Goal: Find specific page/section: Find specific page/section

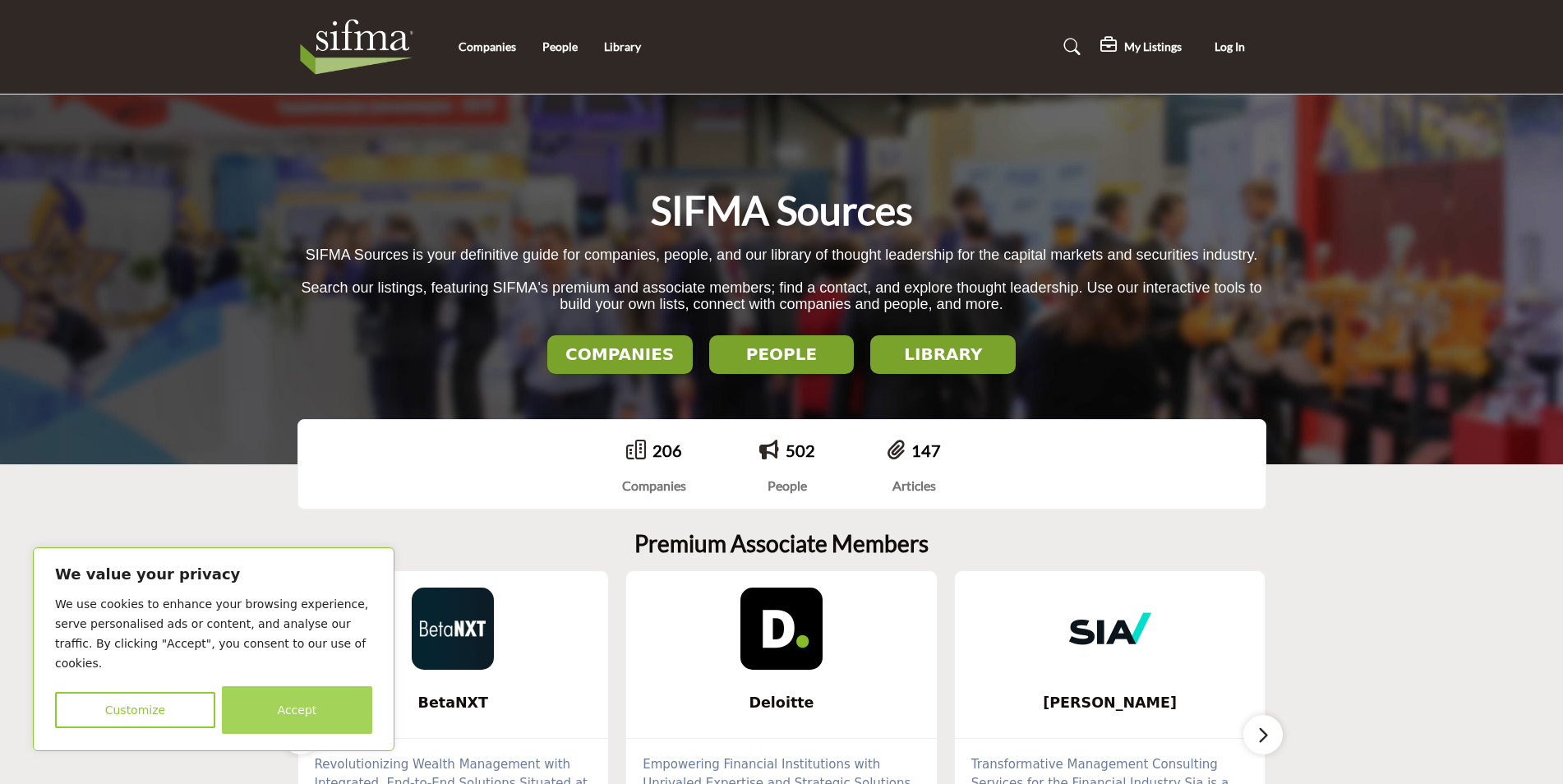
click at [305, 716] on button "Accept" at bounding box center [297, 710] width 151 height 48
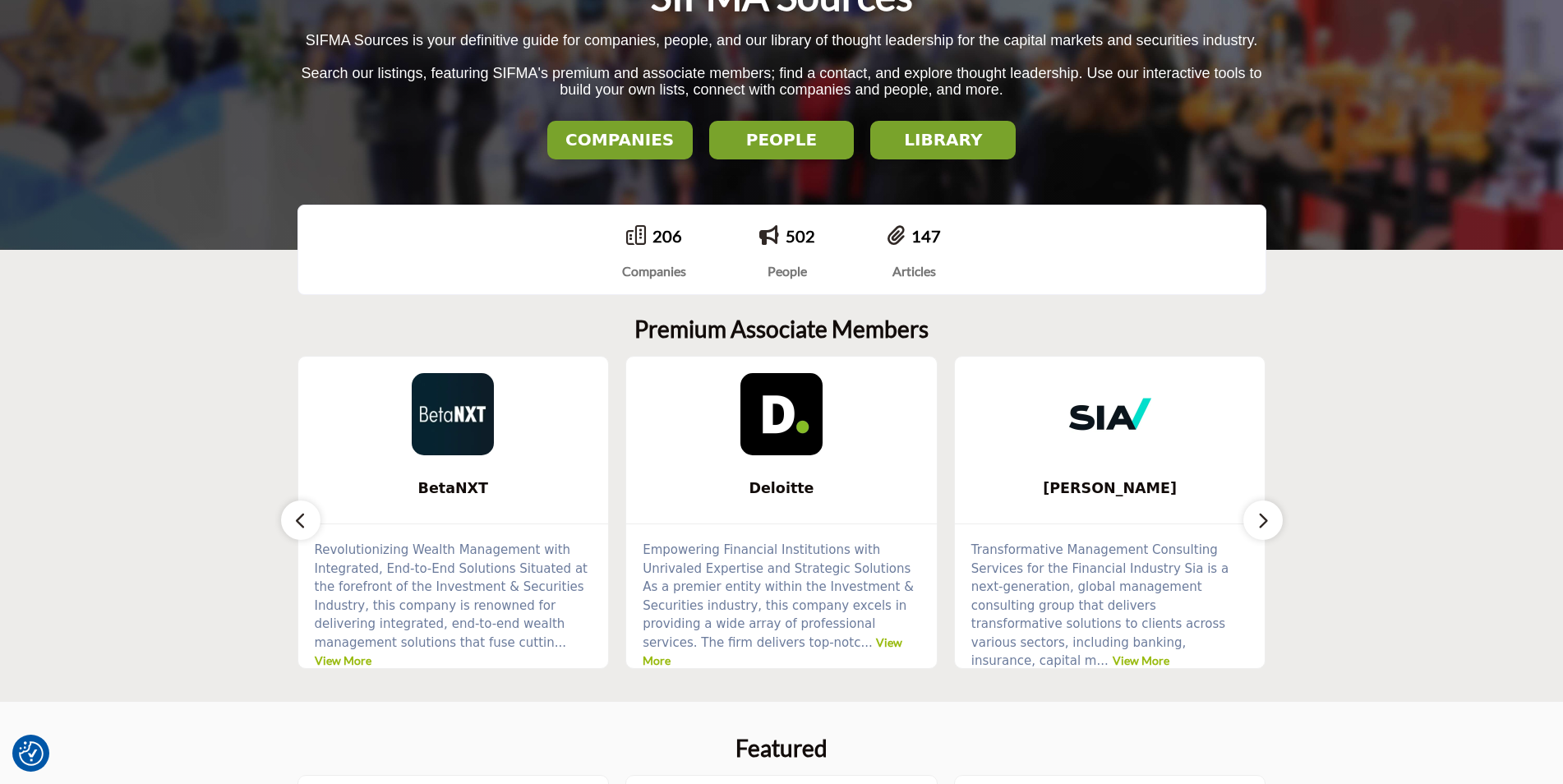
scroll to position [209, 0]
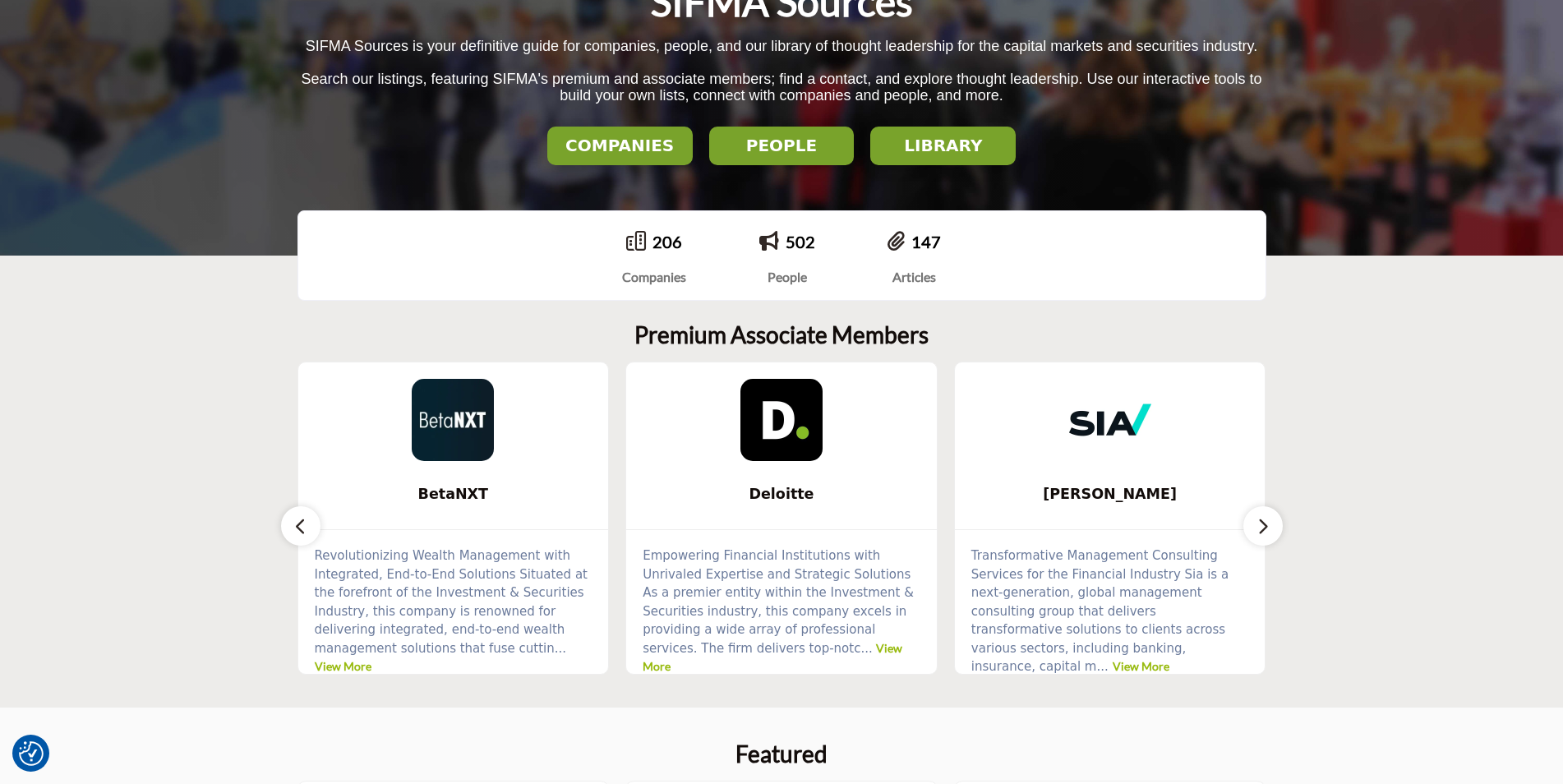
click at [1261, 525] on icon "button" at bounding box center [1263, 526] width 13 height 20
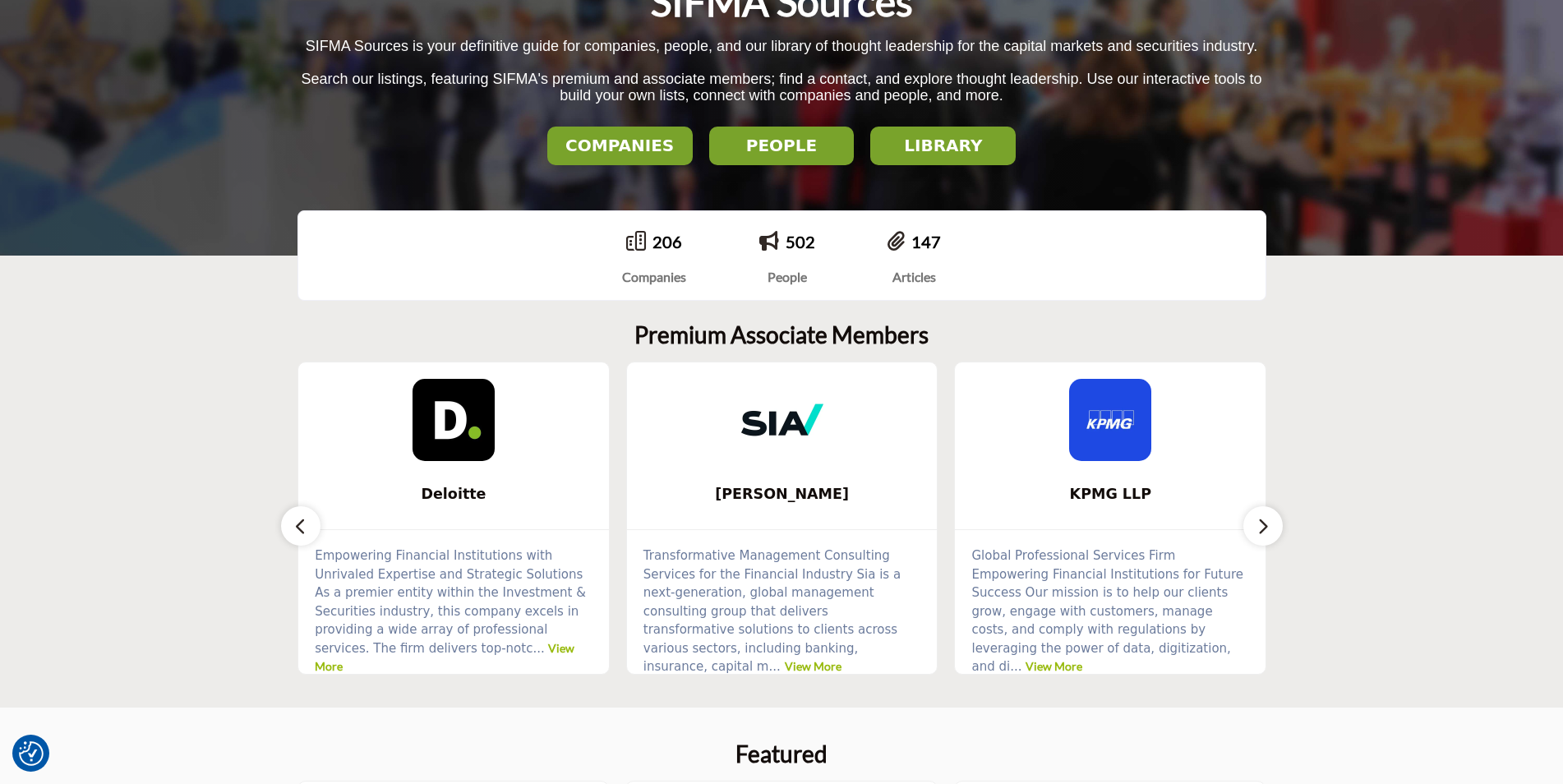
click at [1261, 525] on icon "button" at bounding box center [1263, 526] width 13 height 20
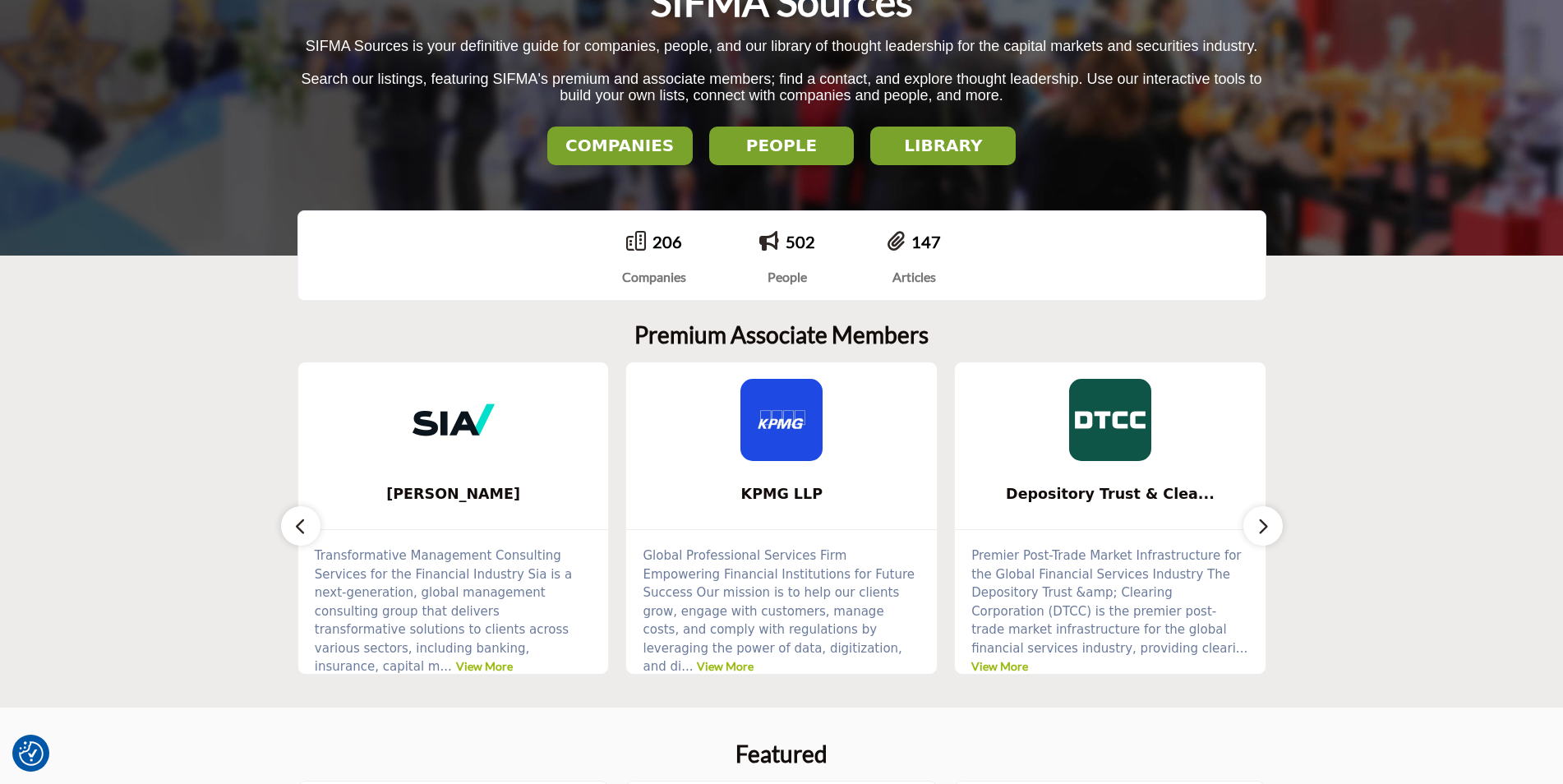
click at [1263, 529] on icon "button" at bounding box center [1263, 526] width 13 height 20
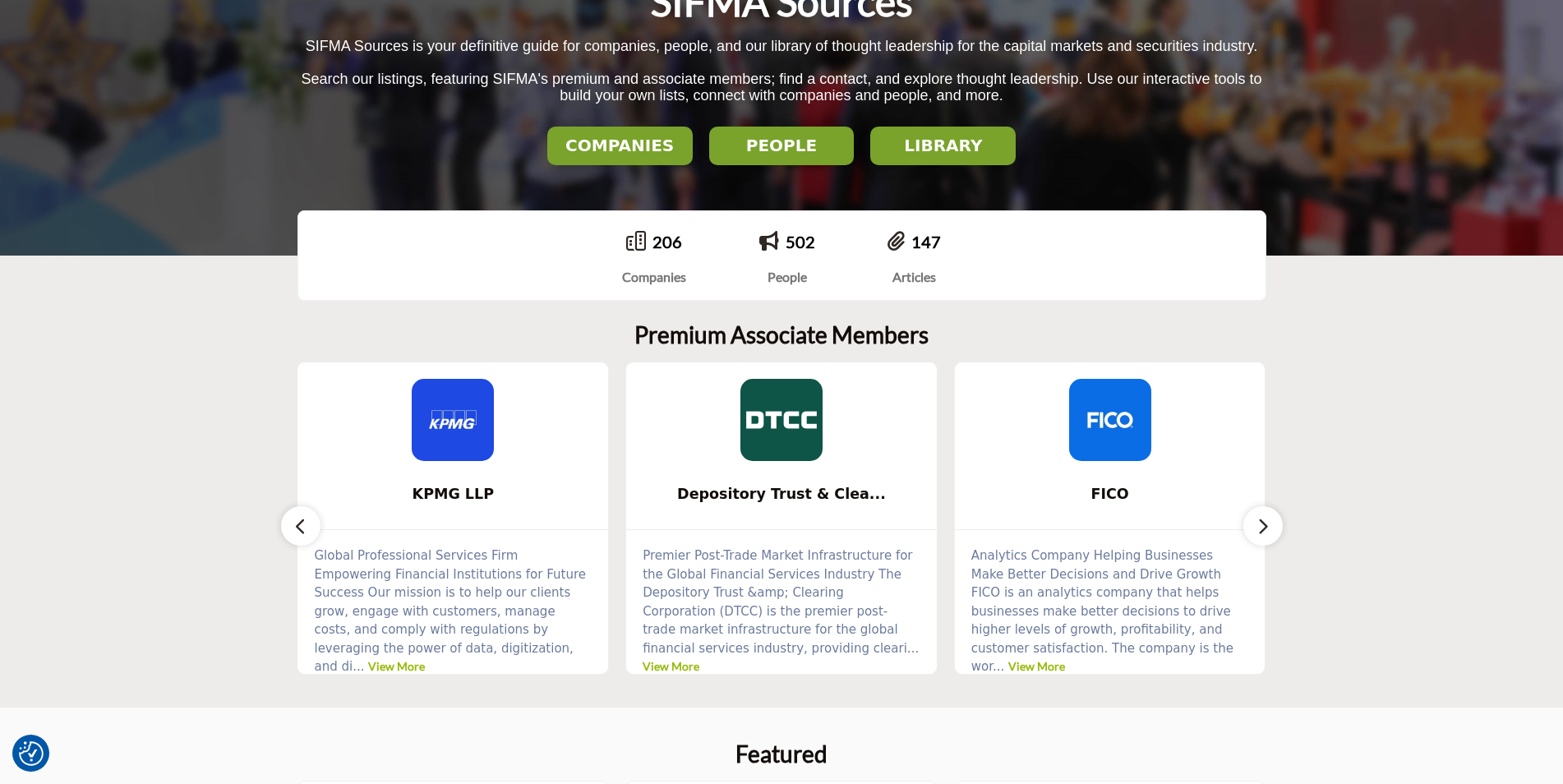
click at [1263, 529] on icon "button" at bounding box center [1263, 526] width 13 height 20
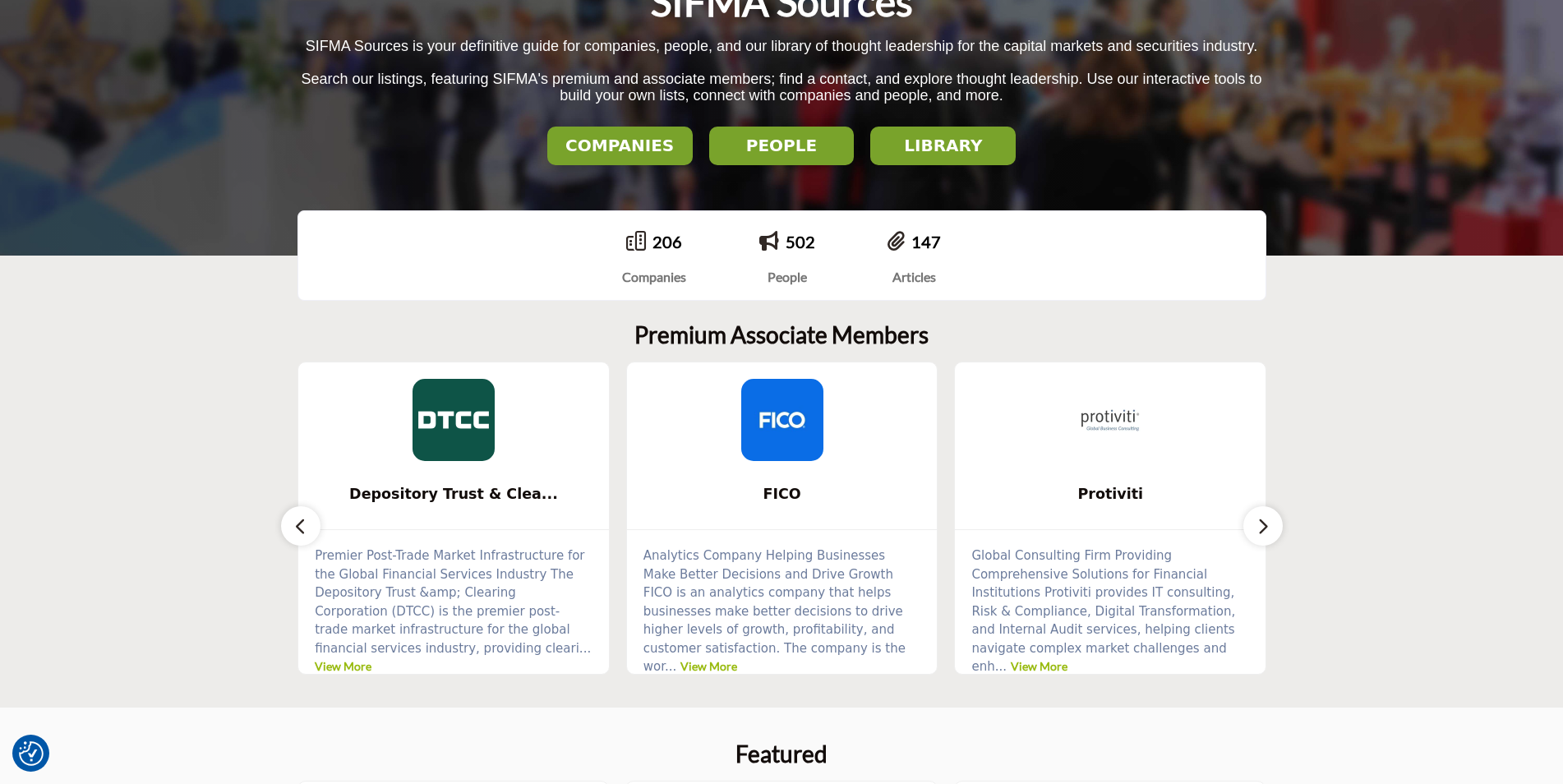
click at [1264, 535] on icon "button" at bounding box center [1263, 526] width 13 height 20
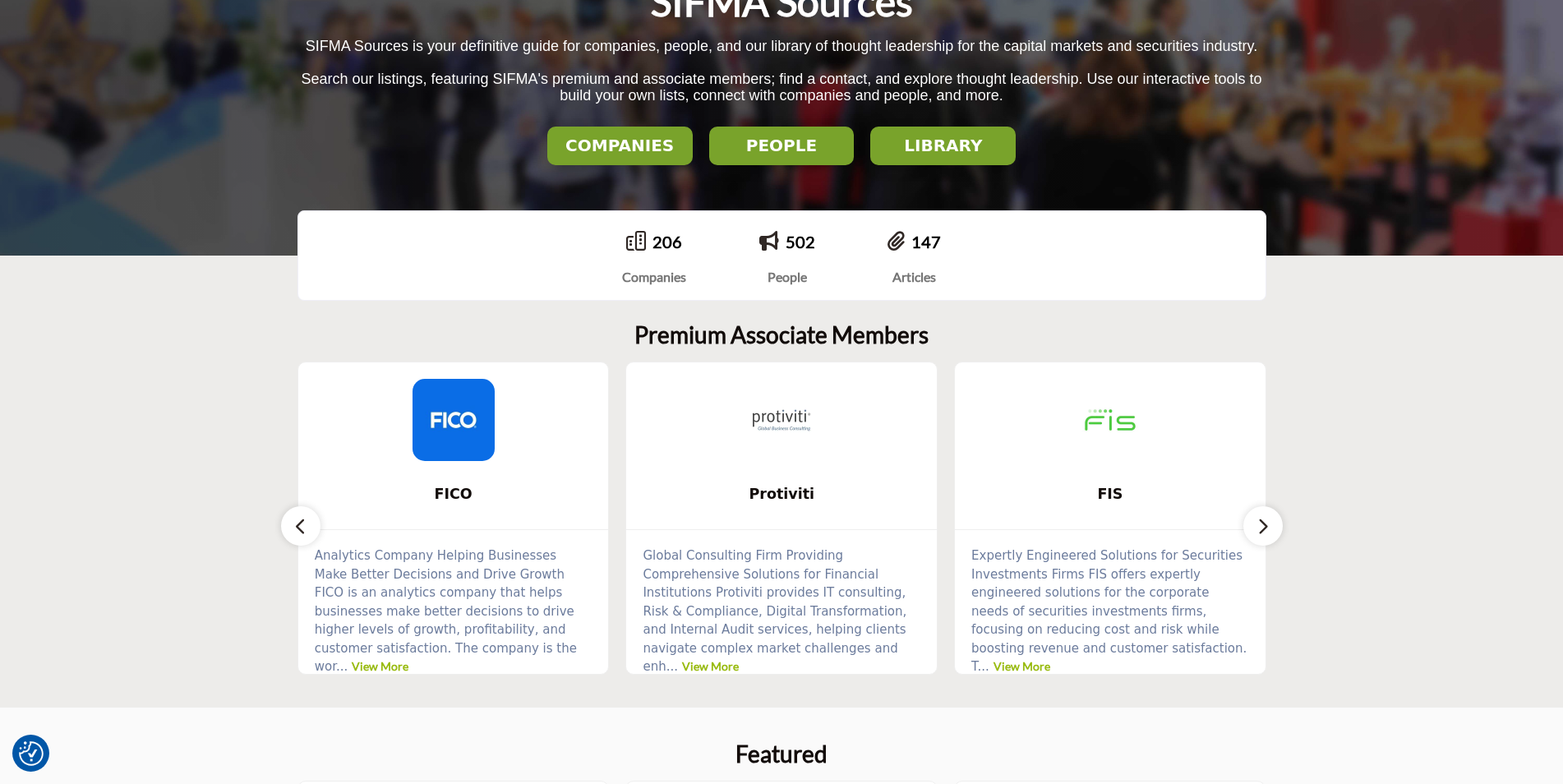
click at [1264, 535] on icon "button" at bounding box center [1263, 526] width 13 height 20
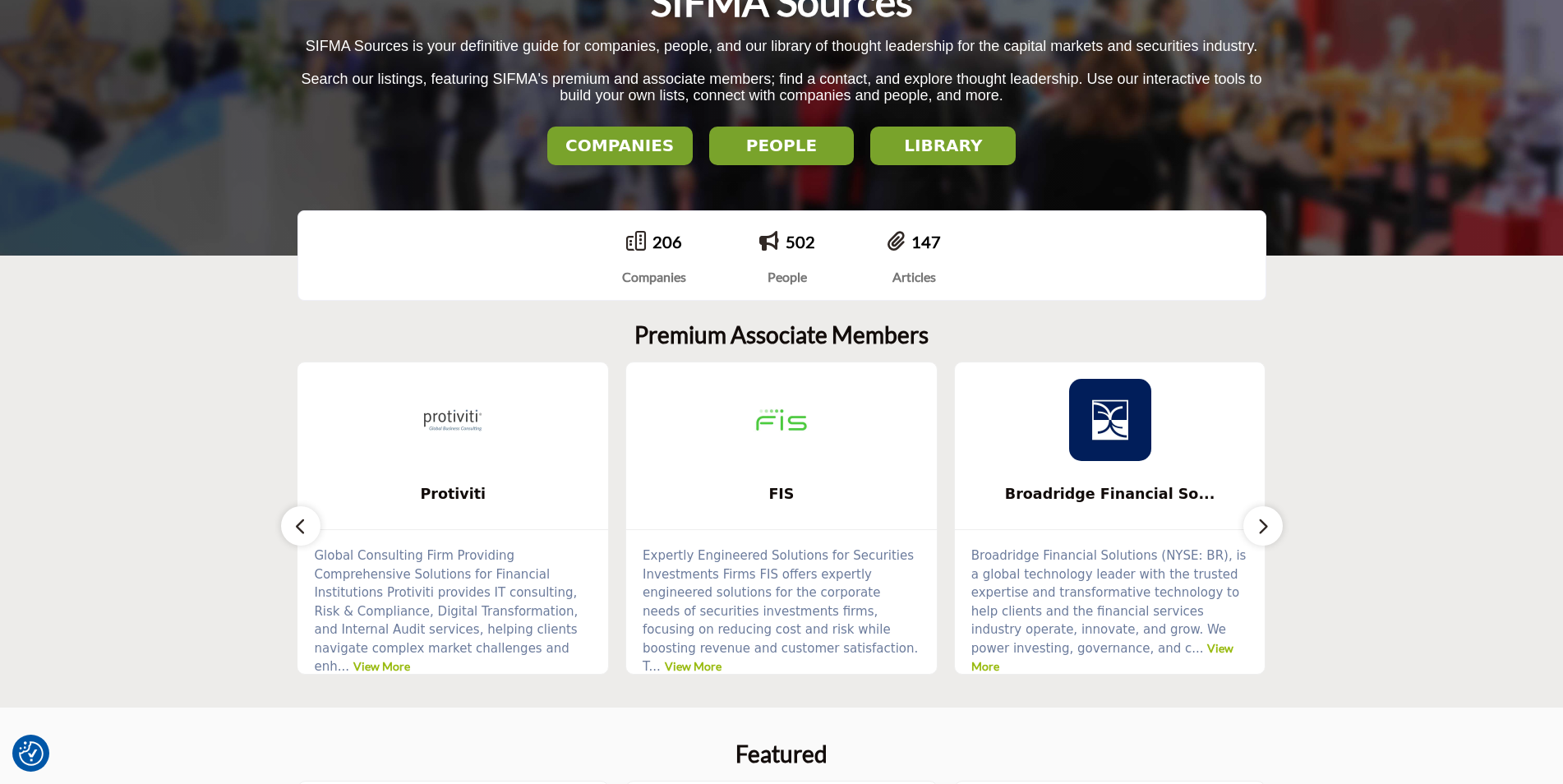
click at [1264, 535] on icon "button" at bounding box center [1263, 526] width 13 height 20
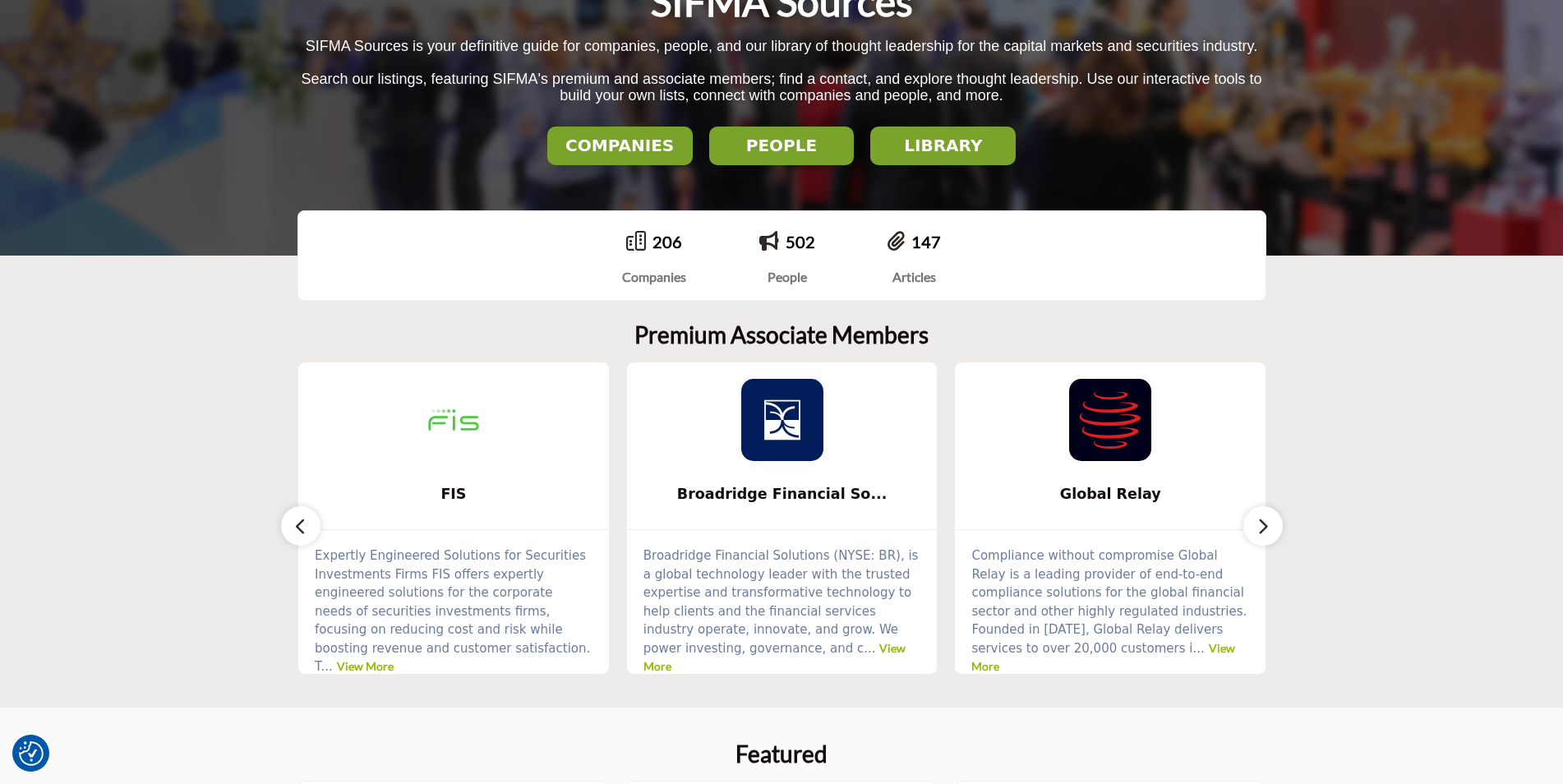
click at [1264, 534] on icon "button" at bounding box center [1263, 526] width 13 height 20
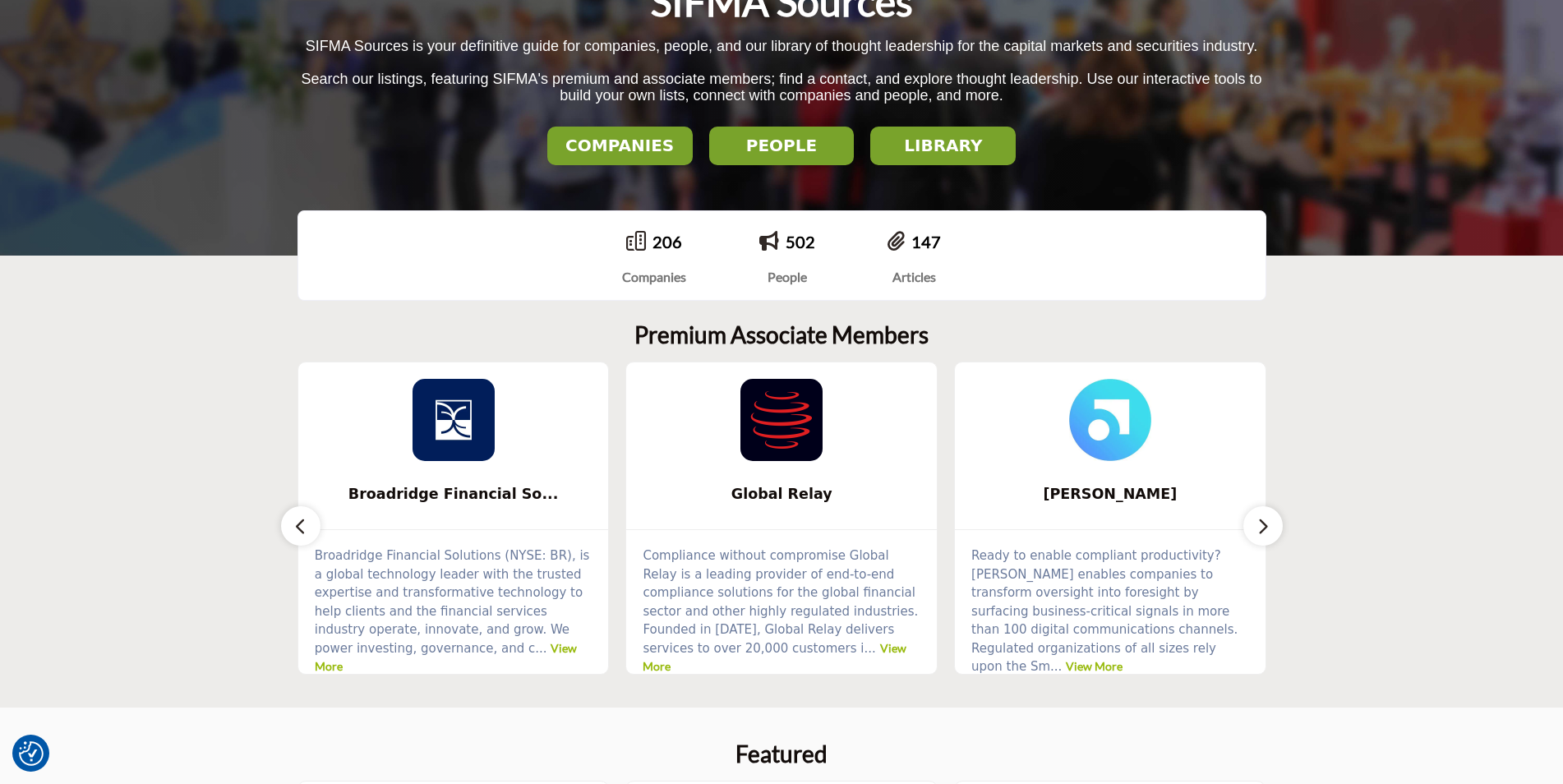
click at [1264, 534] on icon "button" at bounding box center [1263, 526] width 13 height 20
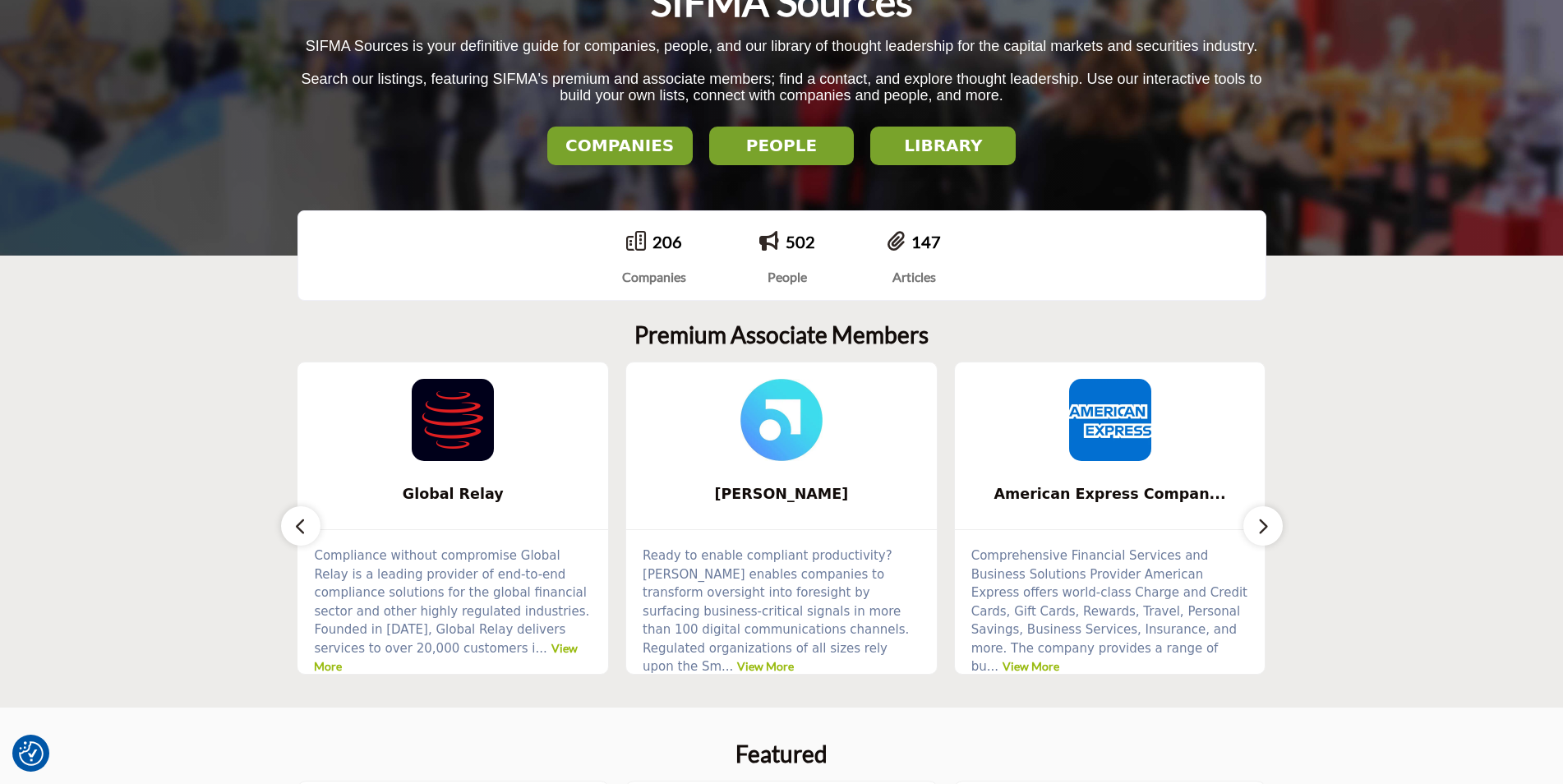
click at [1263, 534] on icon "button" at bounding box center [1263, 526] width 13 height 20
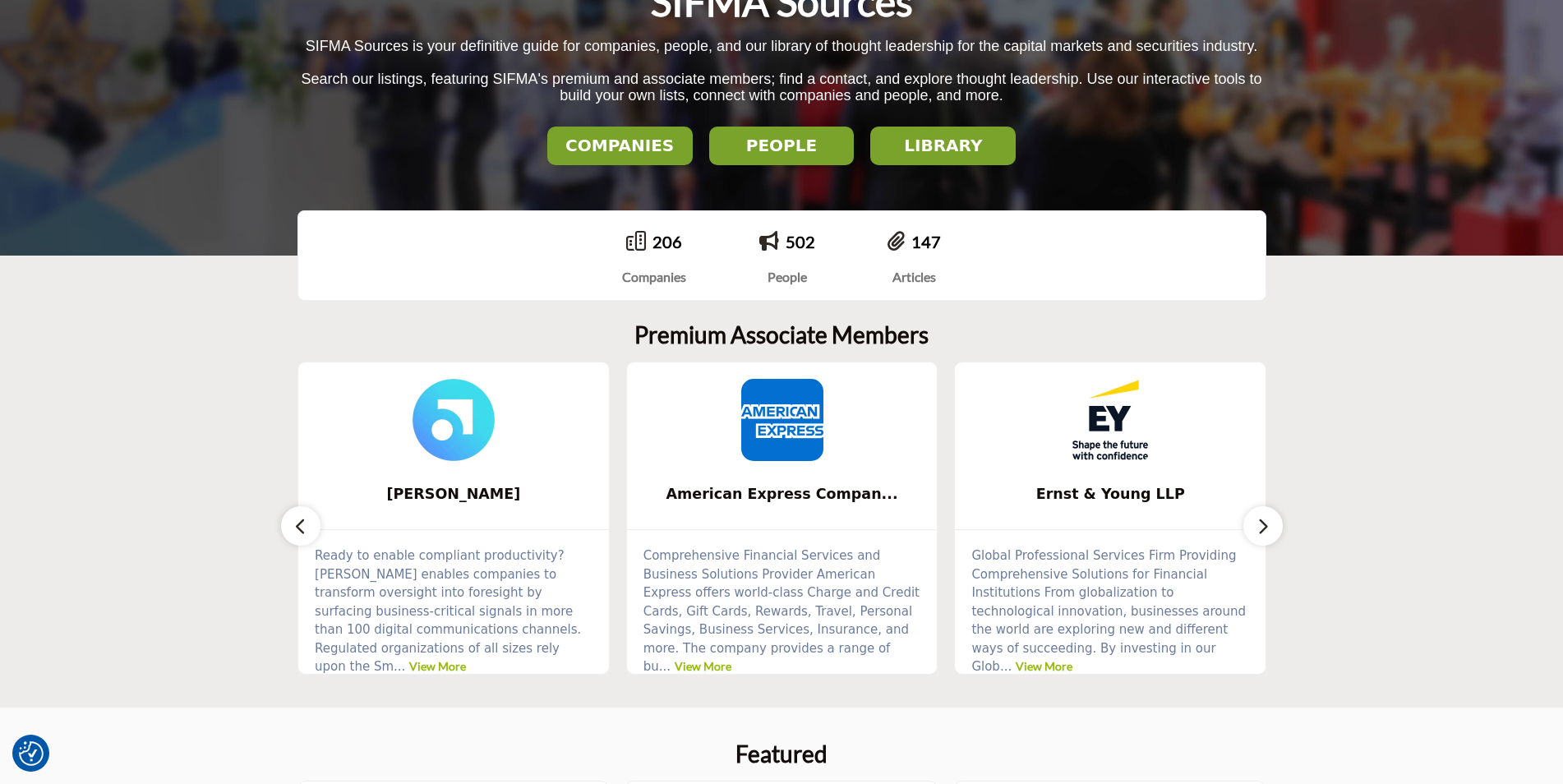
click at [1263, 534] on icon "button" at bounding box center [1263, 526] width 13 height 20
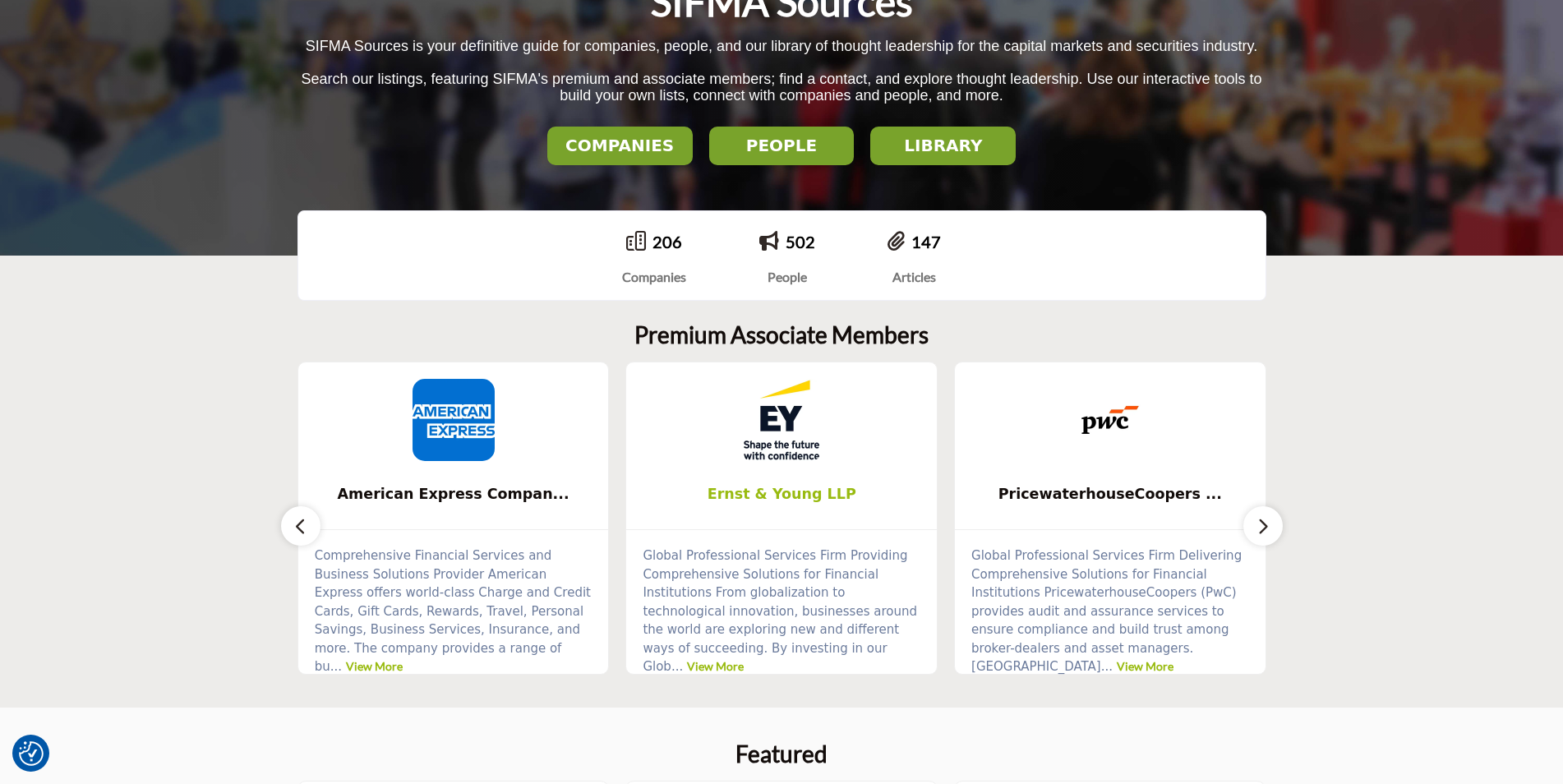
click at [766, 484] on span "Ernst & Young LLP" at bounding box center [782, 493] width 261 height 21
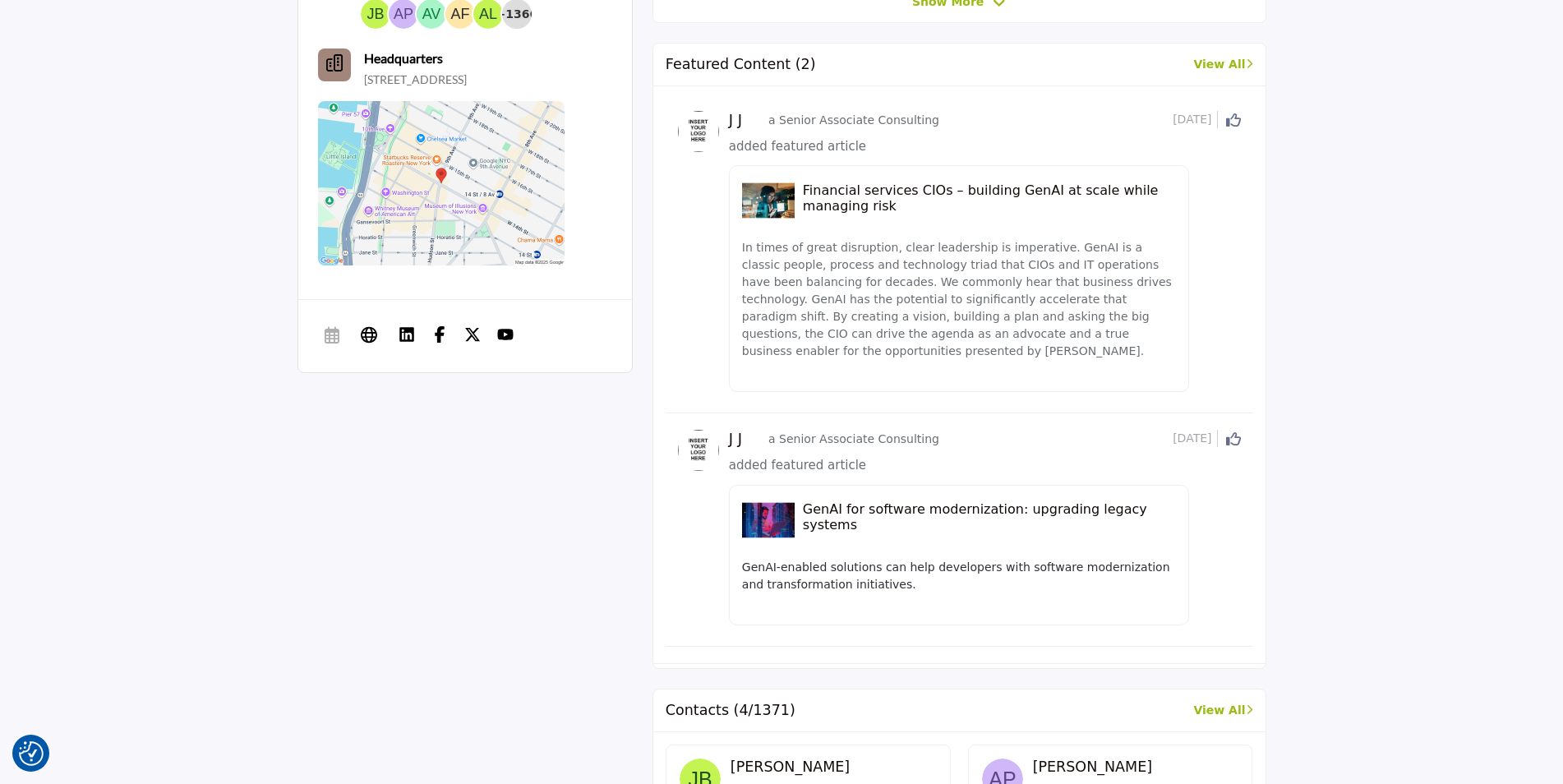
scroll to position [1016, 0]
